Goal: Information Seeking & Learning: Understand process/instructions

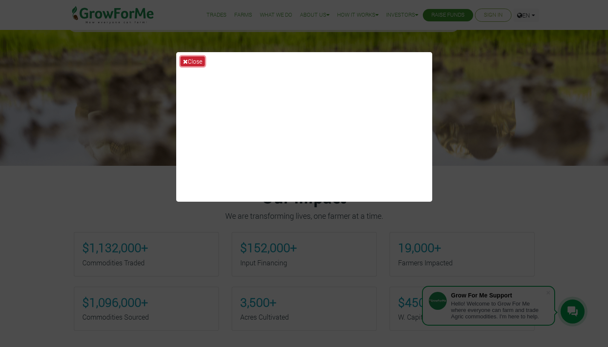
click at [186, 60] on icon at bounding box center [185, 61] width 5 height 6
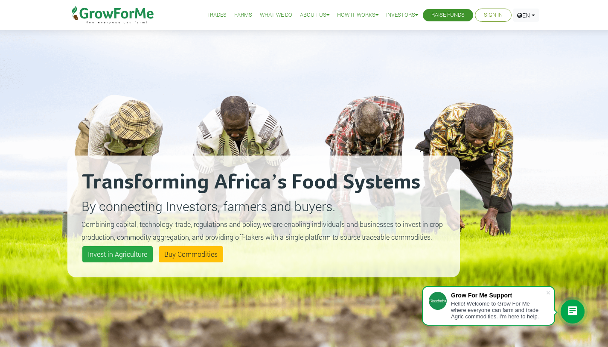
click at [212, 12] on link "Trades" at bounding box center [217, 15] width 20 height 9
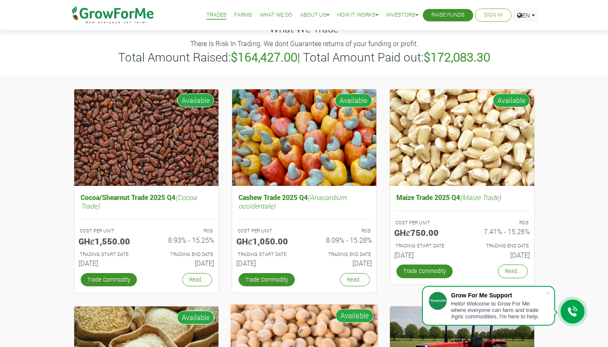
scroll to position [32, 0]
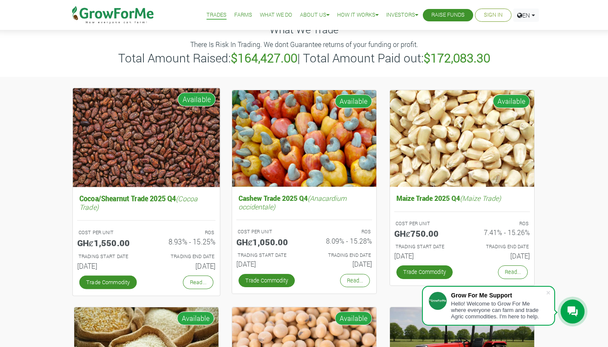
click at [156, 134] on img at bounding box center [146, 137] width 147 height 99
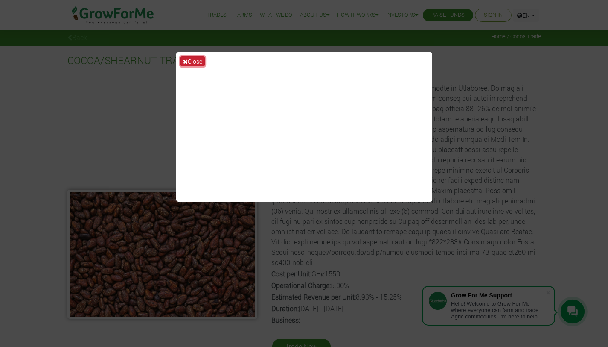
click at [187, 62] on button "Close" at bounding box center [193, 61] width 24 height 10
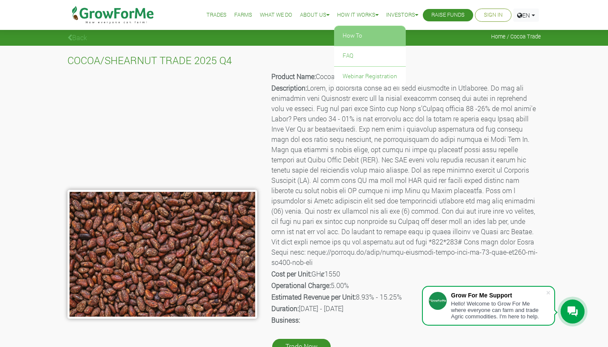
click at [350, 37] on link "How To" at bounding box center [370, 36] width 72 height 20
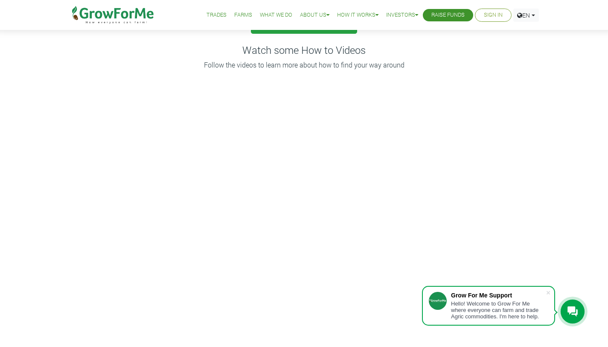
scroll to position [79, 0]
